Goal: Task Accomplishment & Management: Manage account settings

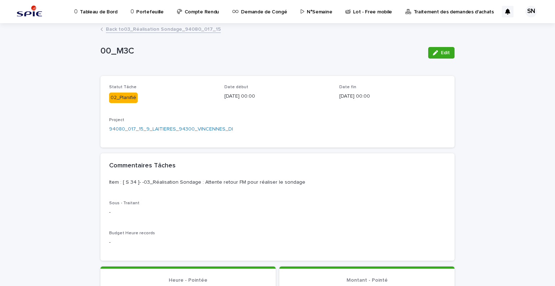
click at [122, 27] on link "Back to 03_Réalisation Sondage_94080_017_15" at bounding box center [163, 29] width 115 height 8
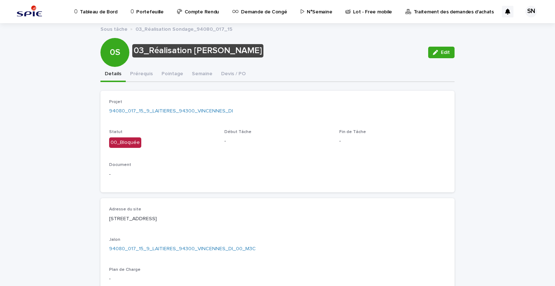
click at [140, 12] on p "Portefeuille" at bounding box center [149, 7] width 27 height 15
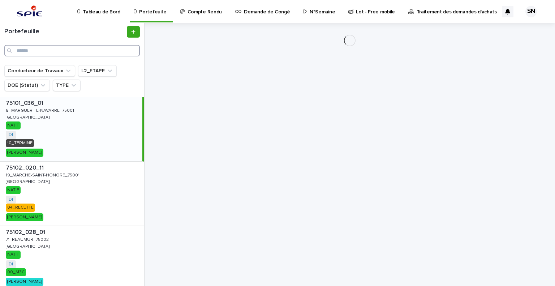
click at [74, 50] on input "Search" at bounding box center [71, 51] width 135 height 12
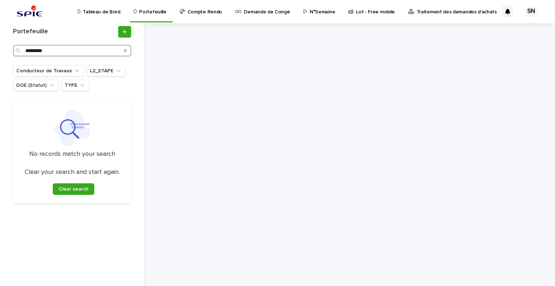
drag, startPoint x: 62, startPoint y: 52, endPoint x: 34, endPoint y: 53, distance: 27.8
click at [34, 53] on input "*********" at bounding box center [72, 51] width 118 height 12
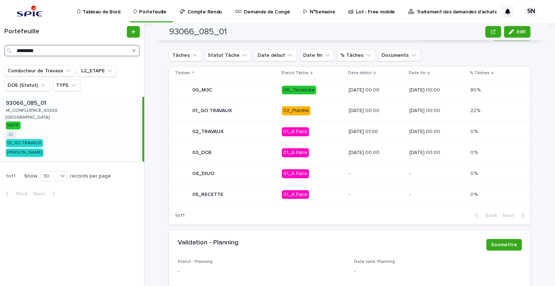
scroll to position [346, 0]
type input "*********"
click at [230, 105] on div "01_GO TRAVAUX" at bounding box center [225, 111] width 101 height 14
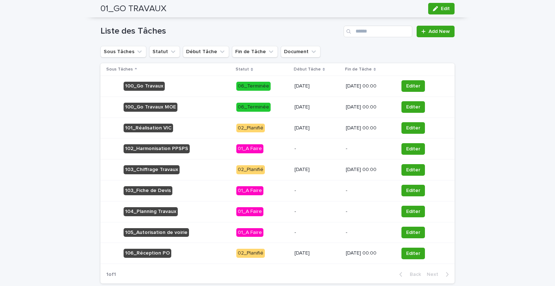
scroll to position [308, 0]
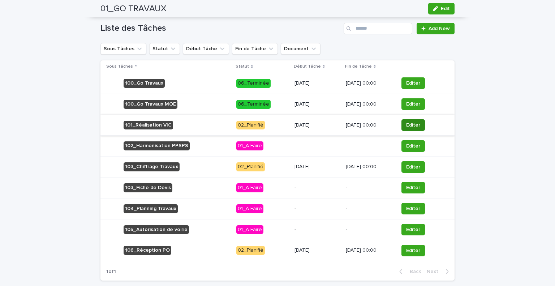
click at [417, 126] on button "Editer" at bounding box center [412, 125] width 23 height 12
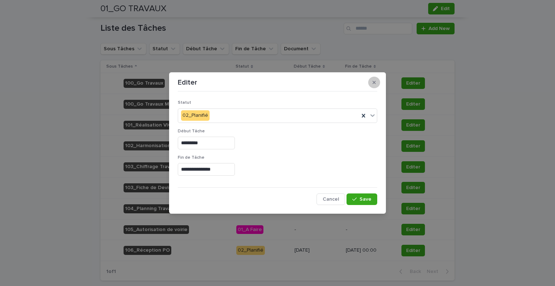
click at [372, 84] on button "button" at bounding box center [374, 83] width 12 height 12
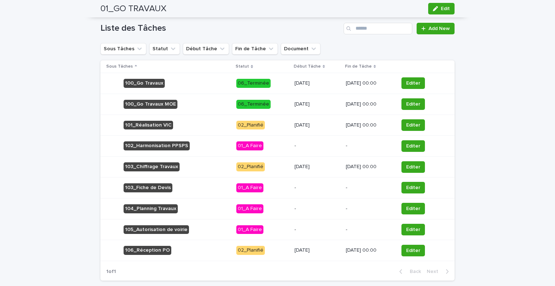
click at [185, 127] on div "101_Réalisation VIC" at bounding box center [168, 125] width 124 height 15
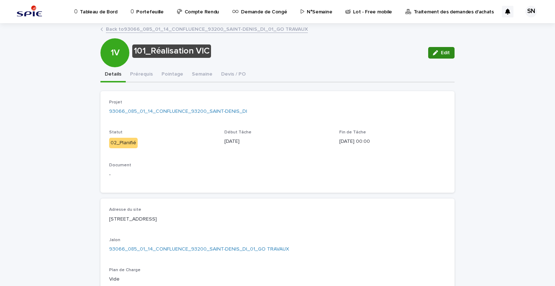
click at [443, 52] on span "Edit" at bounding box center [444, 52] width 9 height 5
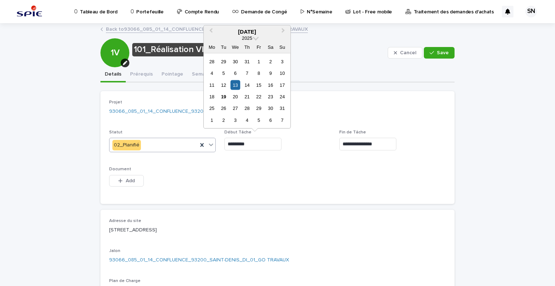
drag, startPoint x: 253, startPoint y: 140, endPoint x: 185, endPoint y: 142, distance: 68.3
click at [185, 142] on div "**********" at bounding box center [277, 147] width 336 height 95
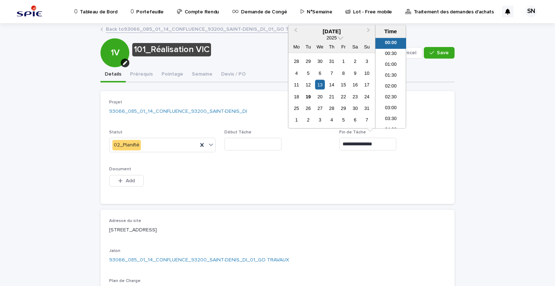
drag, startPoint x: 401, startPoint y: 144, endPoint x: 258, endPoint y: 147, distance: 142.6
click at [258, 147] on div "**********" at bounding box center [277, 147] width 336 height 95
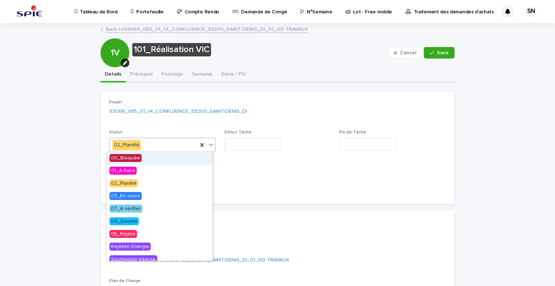
click at [165, 147] on div "02_Planifié" at bounding box center [153, 145] width 88 height 12
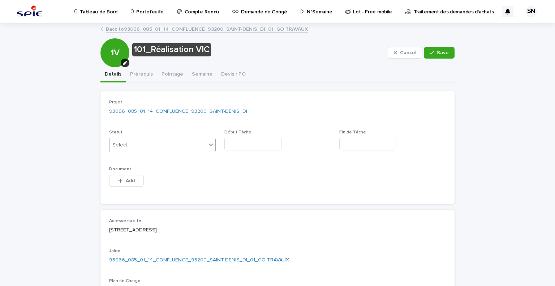
click at [212, 142] on div at bounding box center [211, 144] width 9 height 13
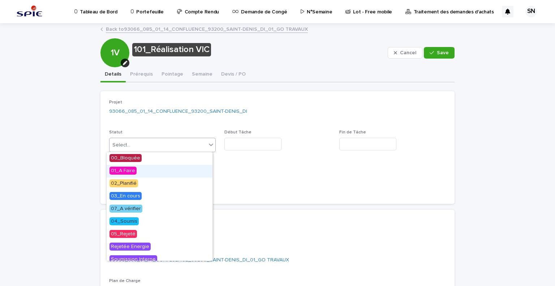
click at [186, 173] on div "01_A Faire" at bounding box center [159, 171] width 106 height 13
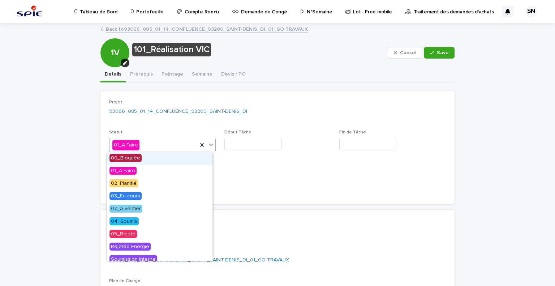
click at [207, 147] on icon at bounding box center [210, 144] width 7 height 7
click at [179, 169] on div "01_A Faire" at bounding box center [159, 171] width 106 height 13
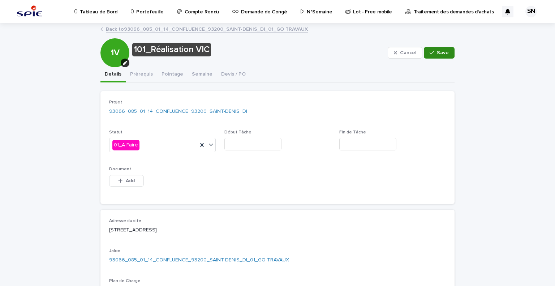
click at [442, 52] on span "Save" at bounding box center [442, 52] width 12 height 5
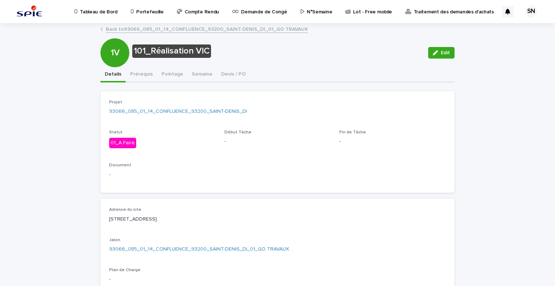
scroll to position [300, 0]
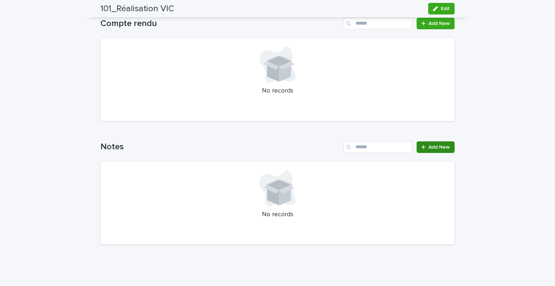
click at [433, 148] on span "Add New" at bounding box center [438, 146] width 21 height 5
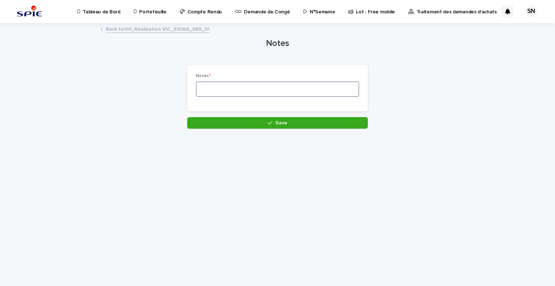
click at [253, 91] on textarea at bounding box center [277, 89] width 163 height 16
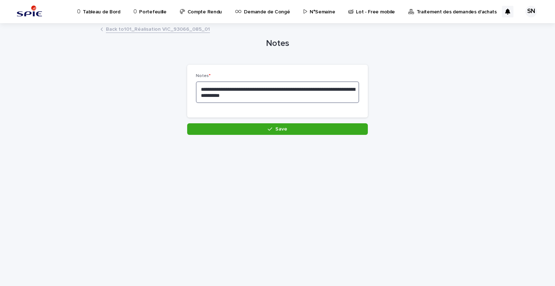
click at [288, 87] on textarea "**********" at bounding box center [277, 92] width 163 height 22
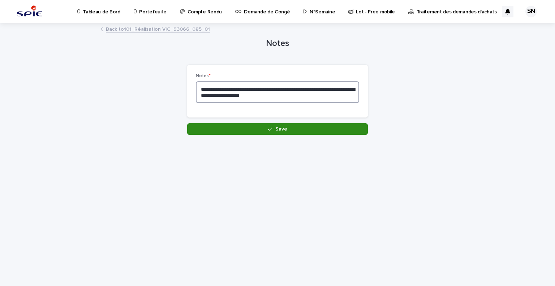
type textarea "**********"
click at [315, 131] on button "Save" at bounding box center [277, 129] width 181 height 12
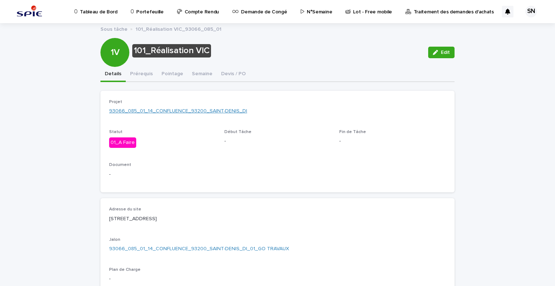
click at [175, 114] on link "93066_085_01_14_CONFLUENCE_93200_SAINT-DENIS_DI" at bounding box center [178, 111] width 138 height 8
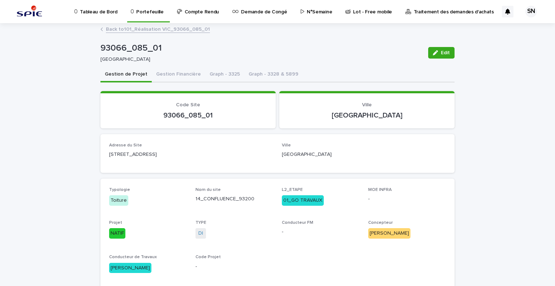
click at [152, 16] on link "Portefeuille" at bounding box center [148, 10] width 37 height 21
